Goal: Task Accomplishment & Management: Manage account settings

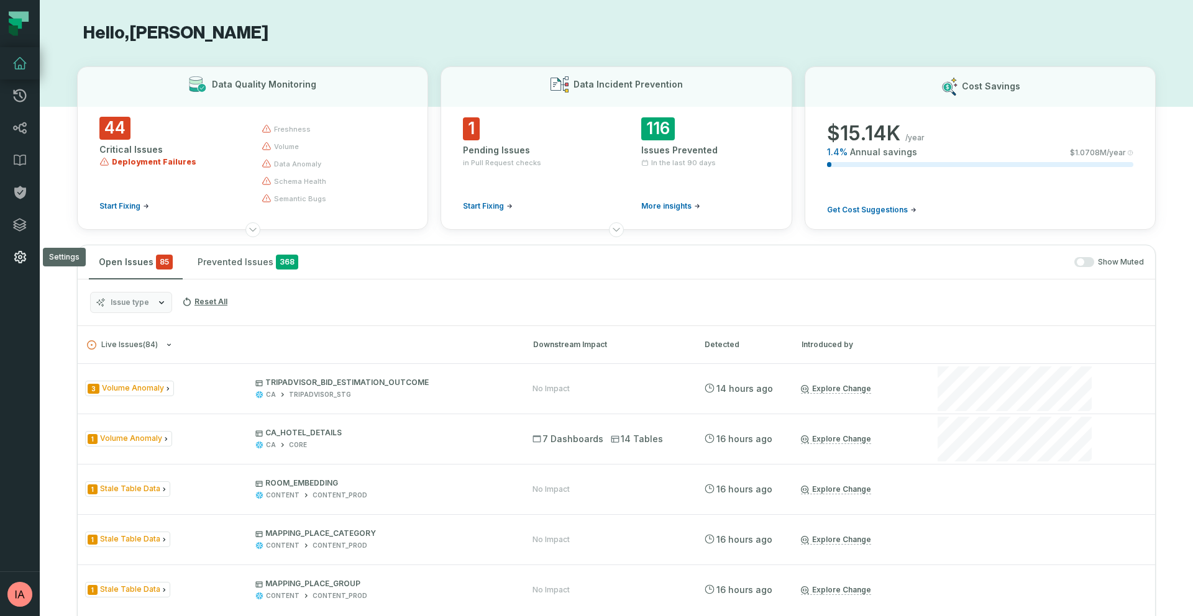
click at [19, 263] on icon at bounding box center [20, 257] width 12 height 12
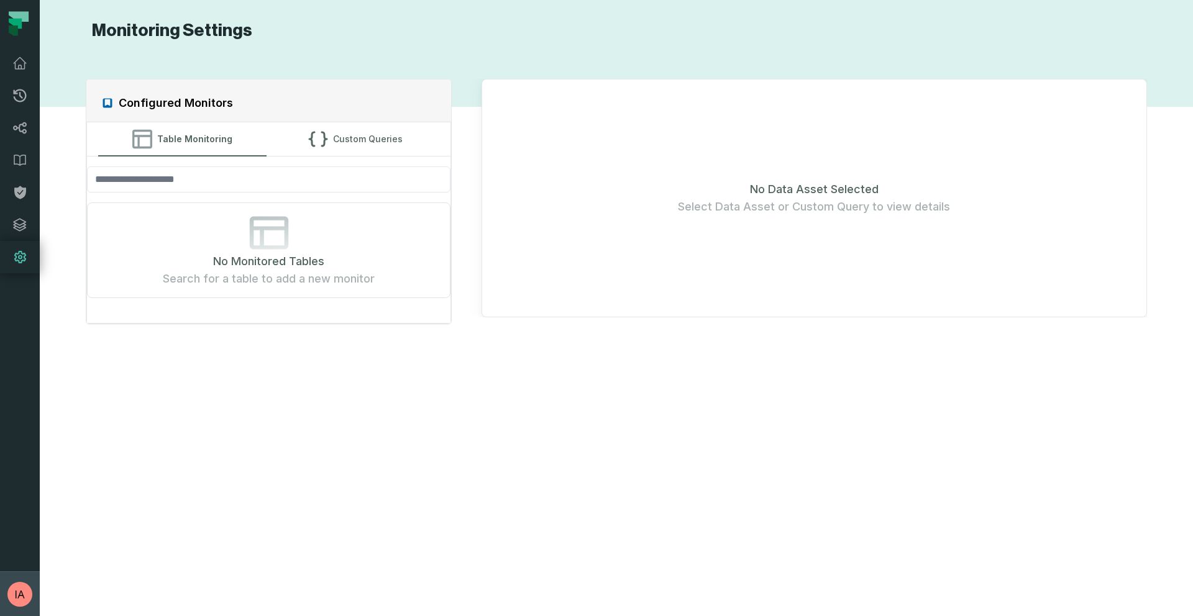
click at [22, 610] on button "[PERSON_NAME] (Vio) [EMAIL_ADDRESS][DOMAIN_NAME]" at bounding box center [20, 594] width 40 height 45
click at [68, 485] on button "Settings" at bounding box center [99, 482] width 195 height 25
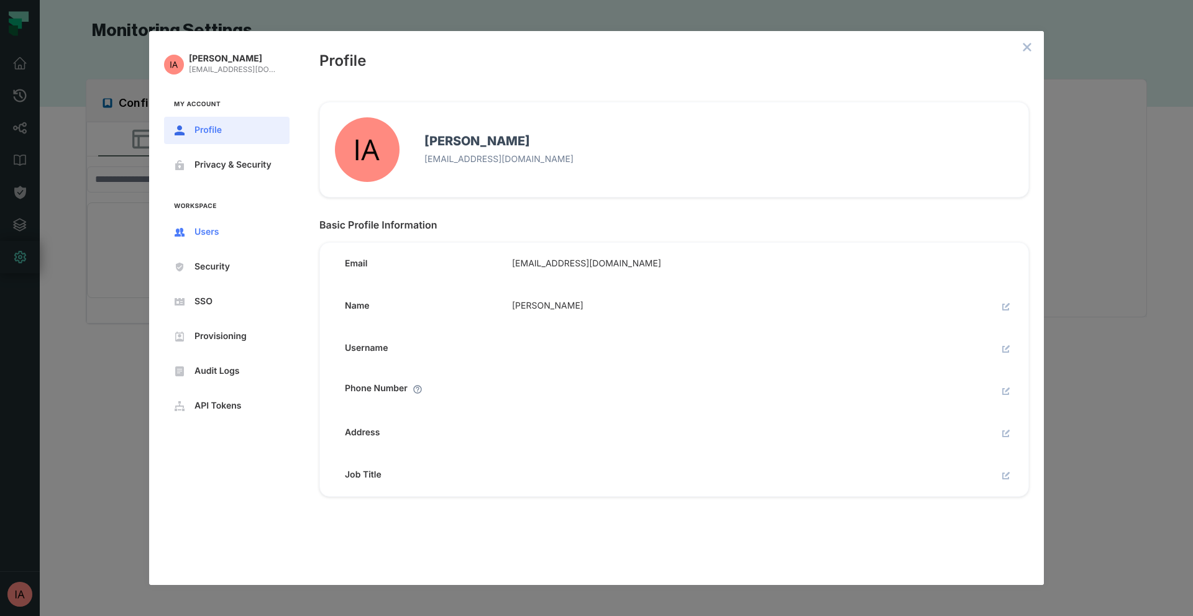
click at [206, 231] on span "Users" at bounding box center [236, 232] width 85 height 10
